Goal: Navigation & Orientation: Find specific page/section

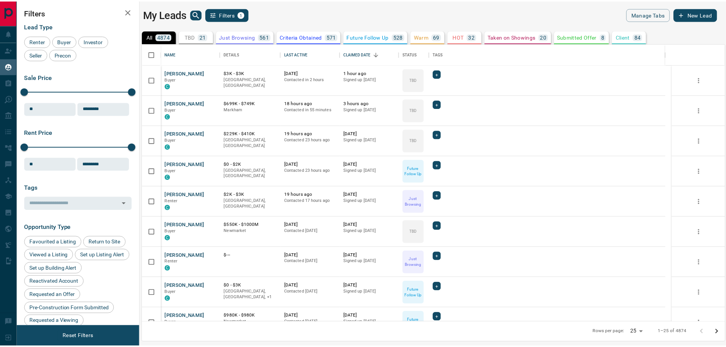
scroll to position [273, 582]
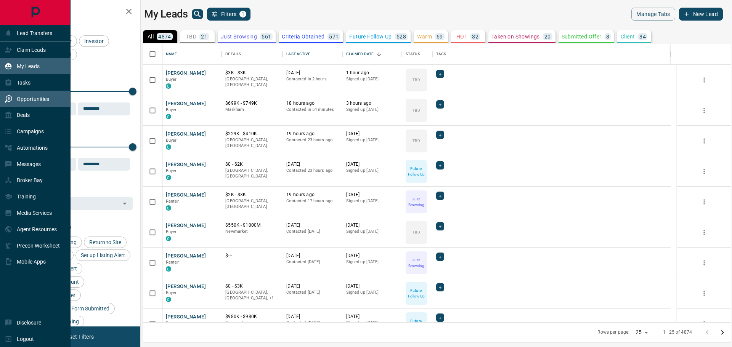
click at [25, 101] on p "Opportunities" at bounding box center [33, 99] width 32 height 6
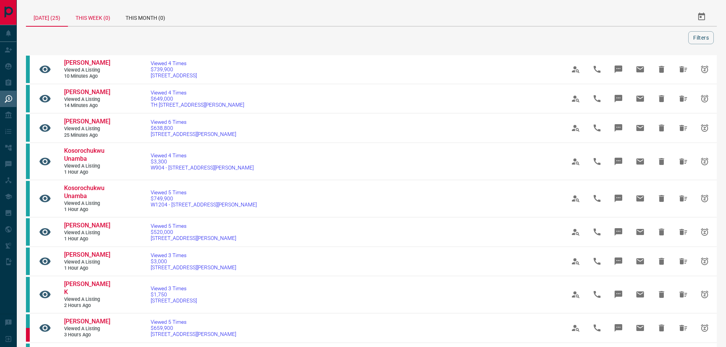
click at [118, 20] on div "This Week (0)" at bounding box center [93, 17] width 50 height 18
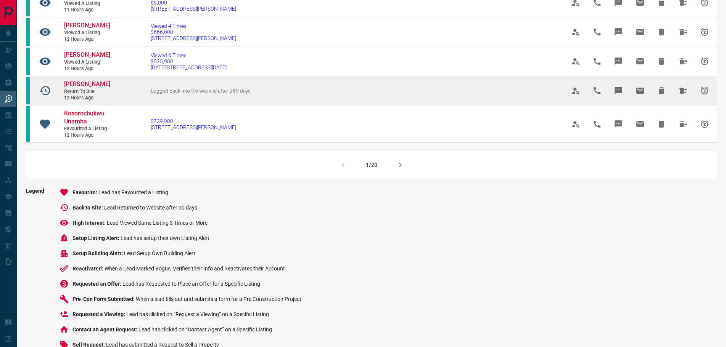
scroll to position [534, 0]
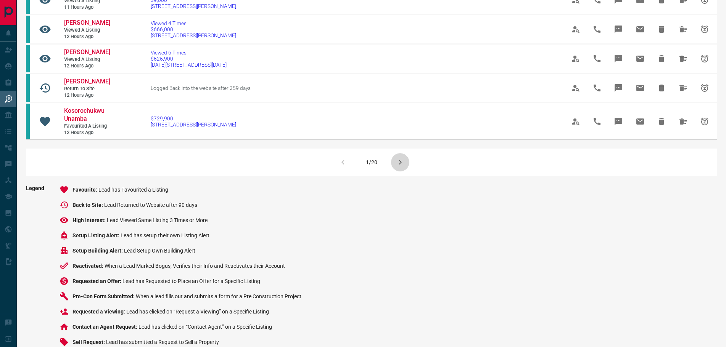
click at [400, 165] on icon "button" at bounding box center [400, 162] width 3 height 5
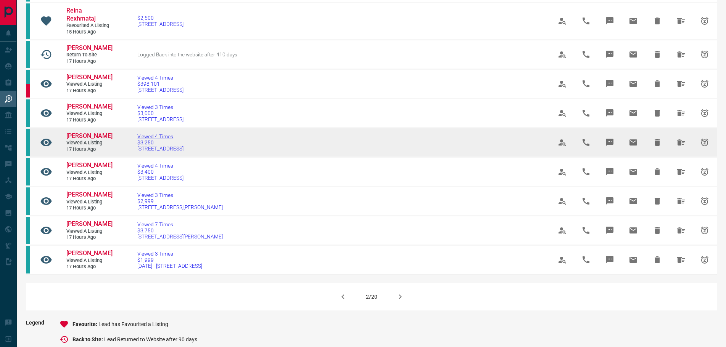
scroll to position [458, 0]
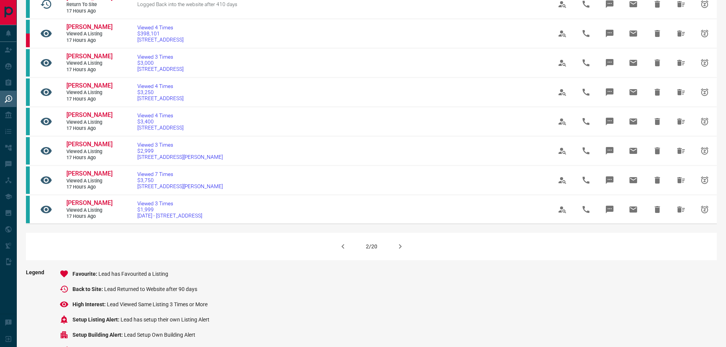
click at [398, 251] on icon "button" at bounding box center [400, 246] width 9 height 9
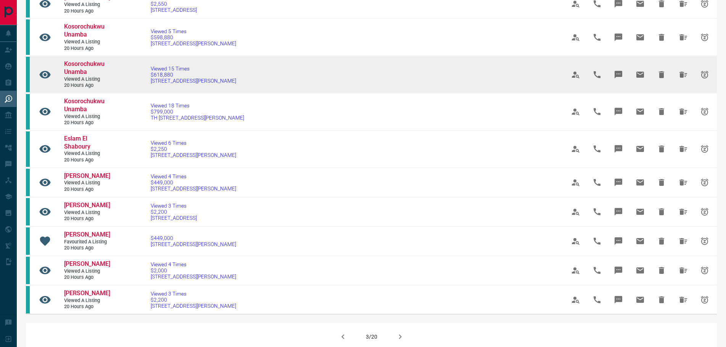
scroll to position [420, 0]
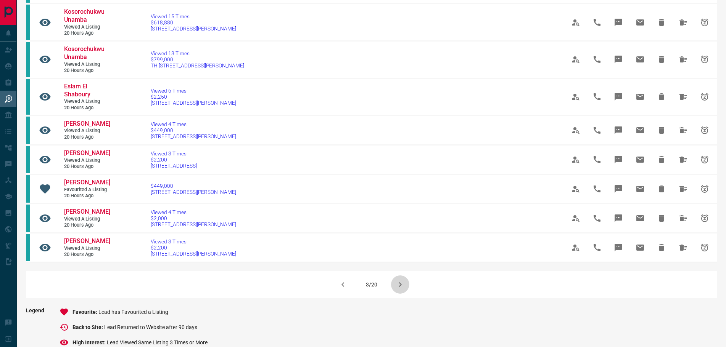
click at [398, 288] on icon "button" at bounding box center [400, 284] width 9 height 9
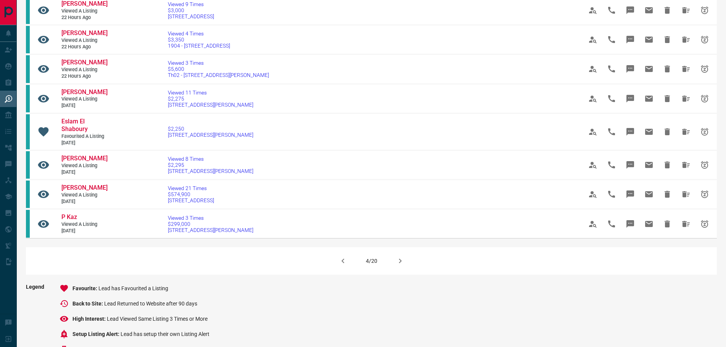
click at [396, 257] on icon "button" at bounding box center [400, 261] width 9 height 9
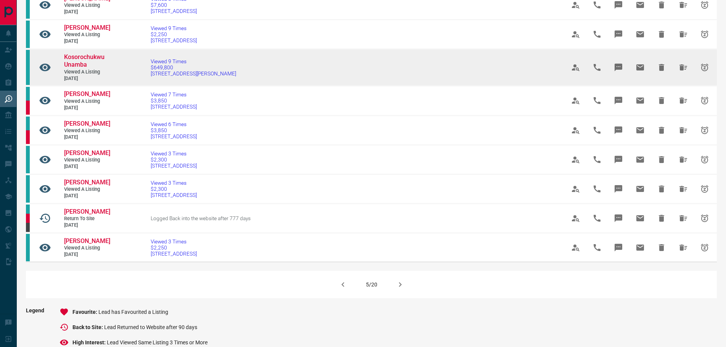
scroll to position [458, 0]
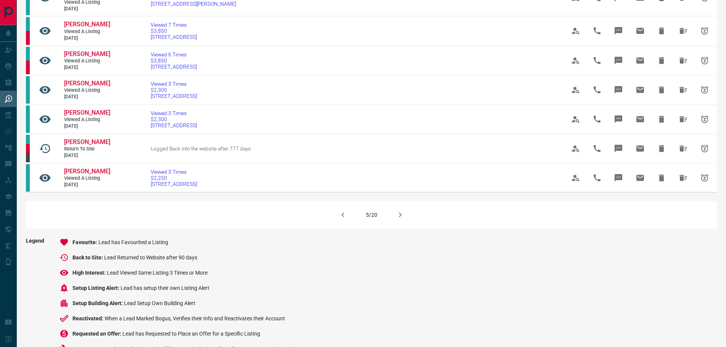
click at [397, 220] on icon "button" at bounding box center [400, 215] width 9 height 9
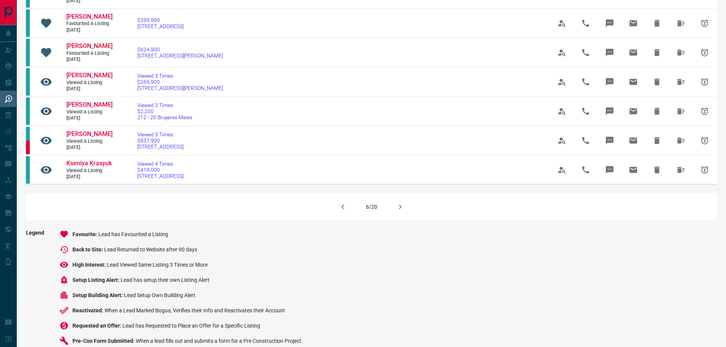
click at [401, 212] on icon "button" at bounding box center [400, 207] width 9 height 9
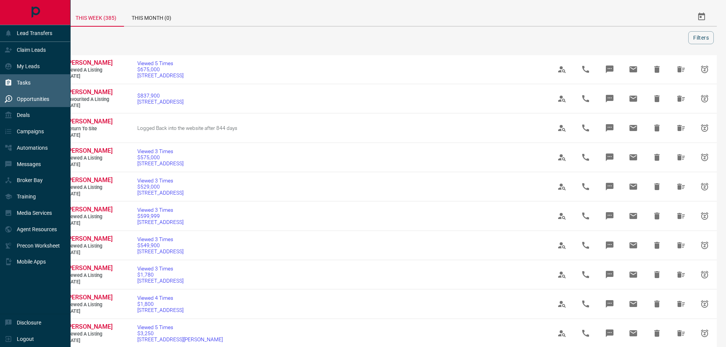
click at [25, 85] on p "Tasks" at bounding box center [24, 83] width 14 height 6
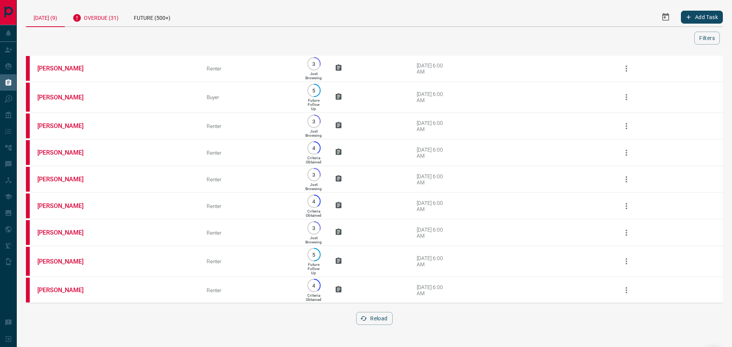
click at [103, 18] on div "Overdue (31)" at bounding box center [95, 17] width 61 height 19
